Goal: Information Seeking & Learning: Learn about a topic

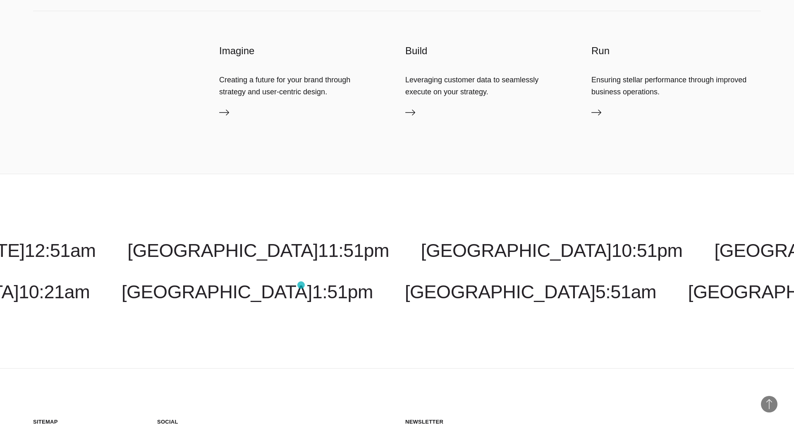
scroll to position [2868, 0]
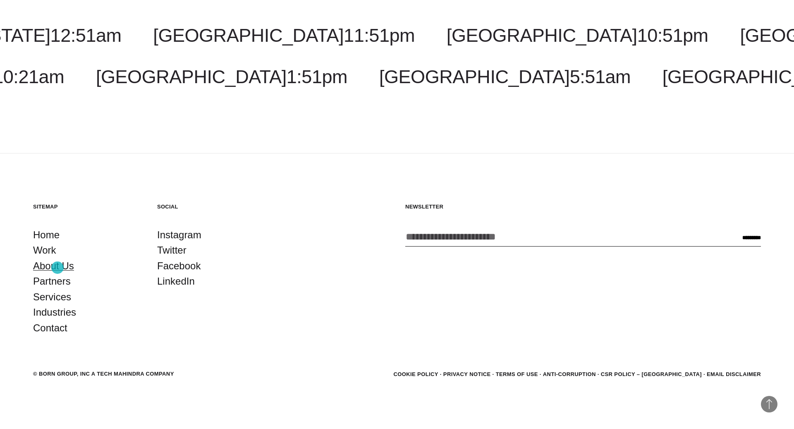
click at [57, 268] on link "About Us" at bounding box center [53, 266] width 41 height 16
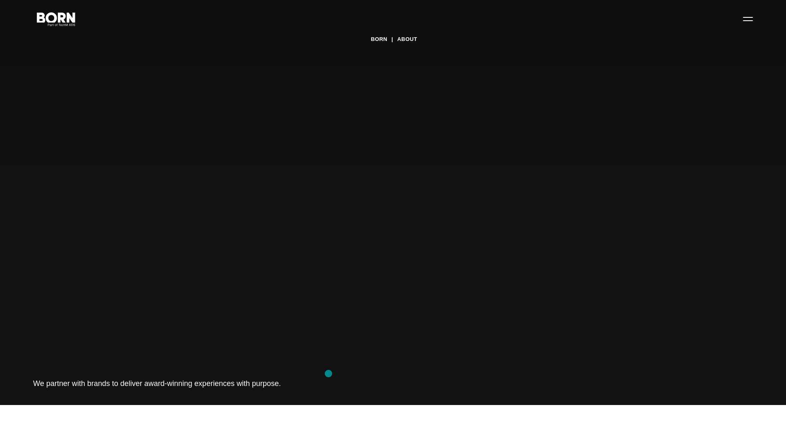
scroll to position [23, 0]
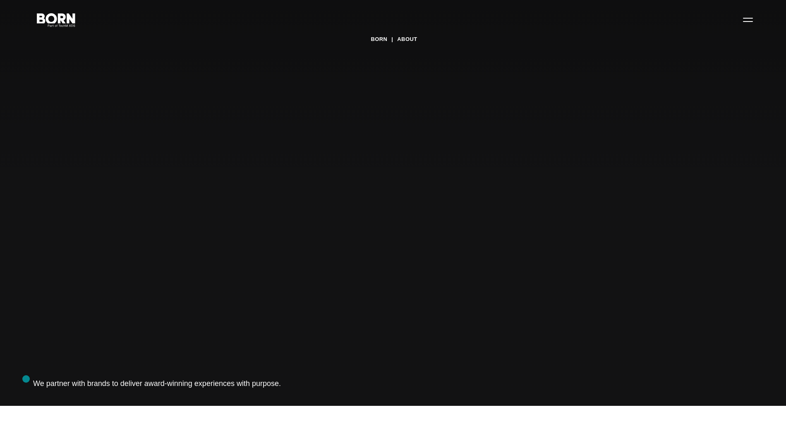
drag, startPoint x: 288, startPoint y: 385, endPoint x: 26, endPoint y: 379, distance: 262.3
click at [26, 379] on div "BORN About Tech Mahindra We partner with brands to deliver award-winning experi…" at bounding box center [393, 214] width 786 height 429
copy h1 "We partner with brands to deliver award-winning experiences with purpose."
click at [131, 383] on h1 "We partner with brands to deliver award-winning experiences with purpose." at bounding box center [157, 384] width 248 height 12
drag, startPoint x: 34, startPoint y: 384, endPoint x: 308, endPoint y: 385, distance: 273.8
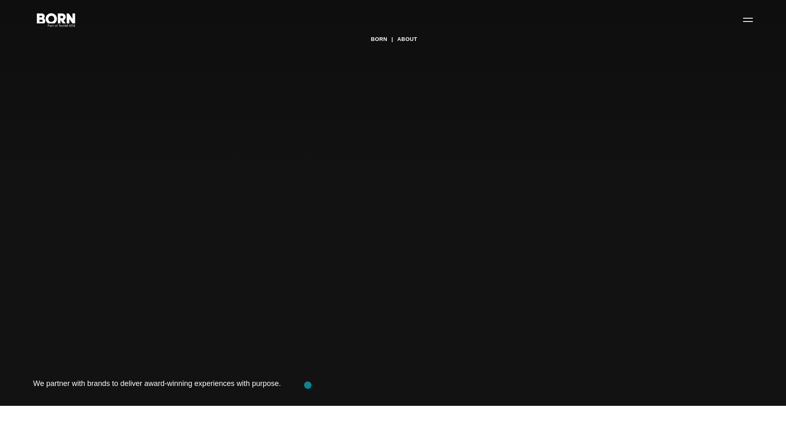
click at [308, 385] on div "BORN About Tech Mahindra We partner with brands to deliver award-winning experi…" at bounding box center [393, 214] width 786 height 429
click at [271, 383] on h1 "We partner with brands to deliver award-winning experiences with purpose." at bounding box center [157, 384] width 248 height 12
drag, startPoint x: 120, startPoint y: 383, endPoint x: 290, endPoint y: 382, distance: 170.4
click at [290, 382] on div "BORN About Tech Mahindra We partner with brands to deliver award-winning experi…" at bounding box center [393, 214] width 786 height 429
copy h1 "deliver award-winning experiences with purpose."
